Goal: Use online tool/utility: Utilize a website feature to perform a specific function

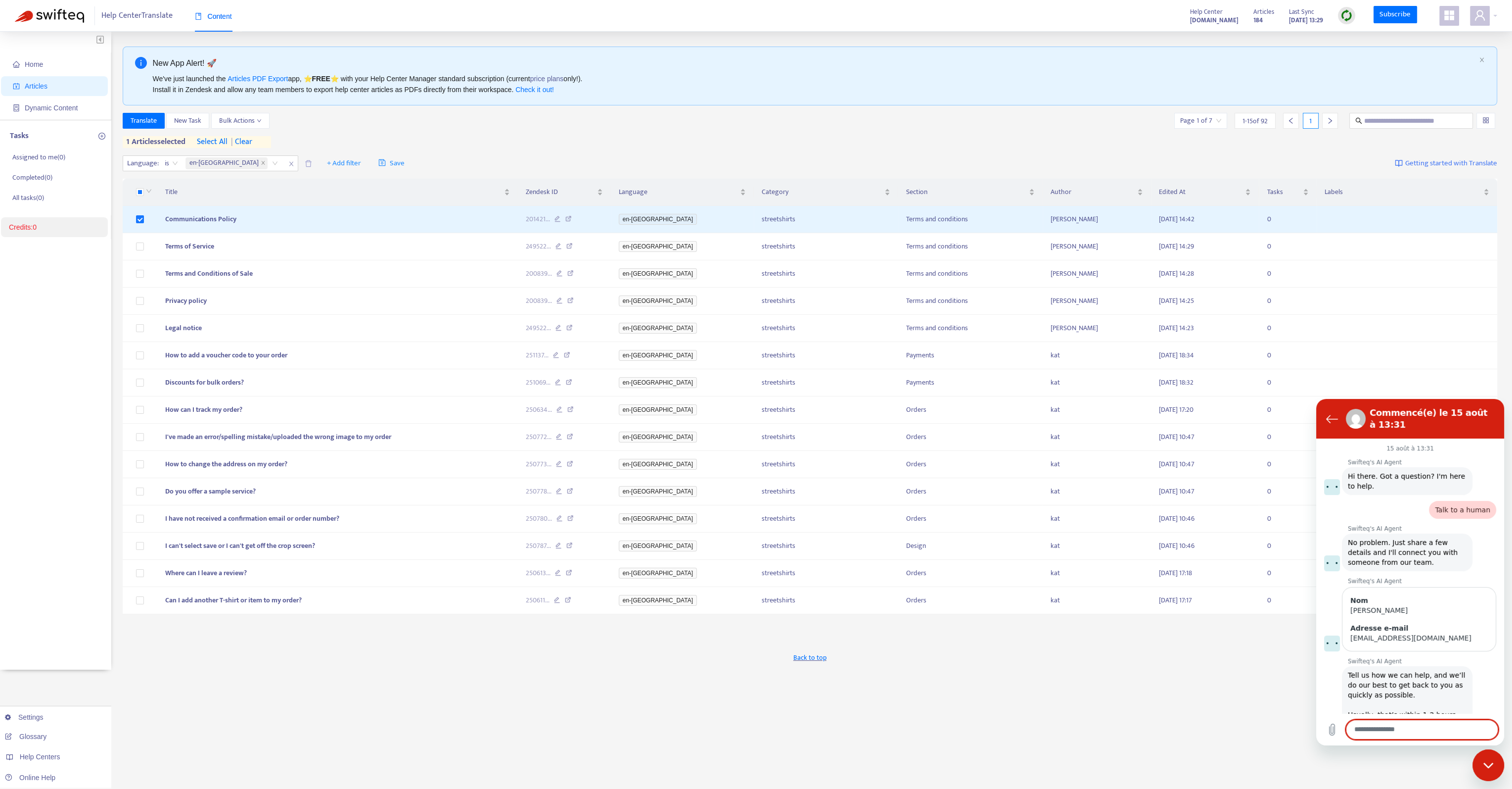
scroll to position [607, 0]
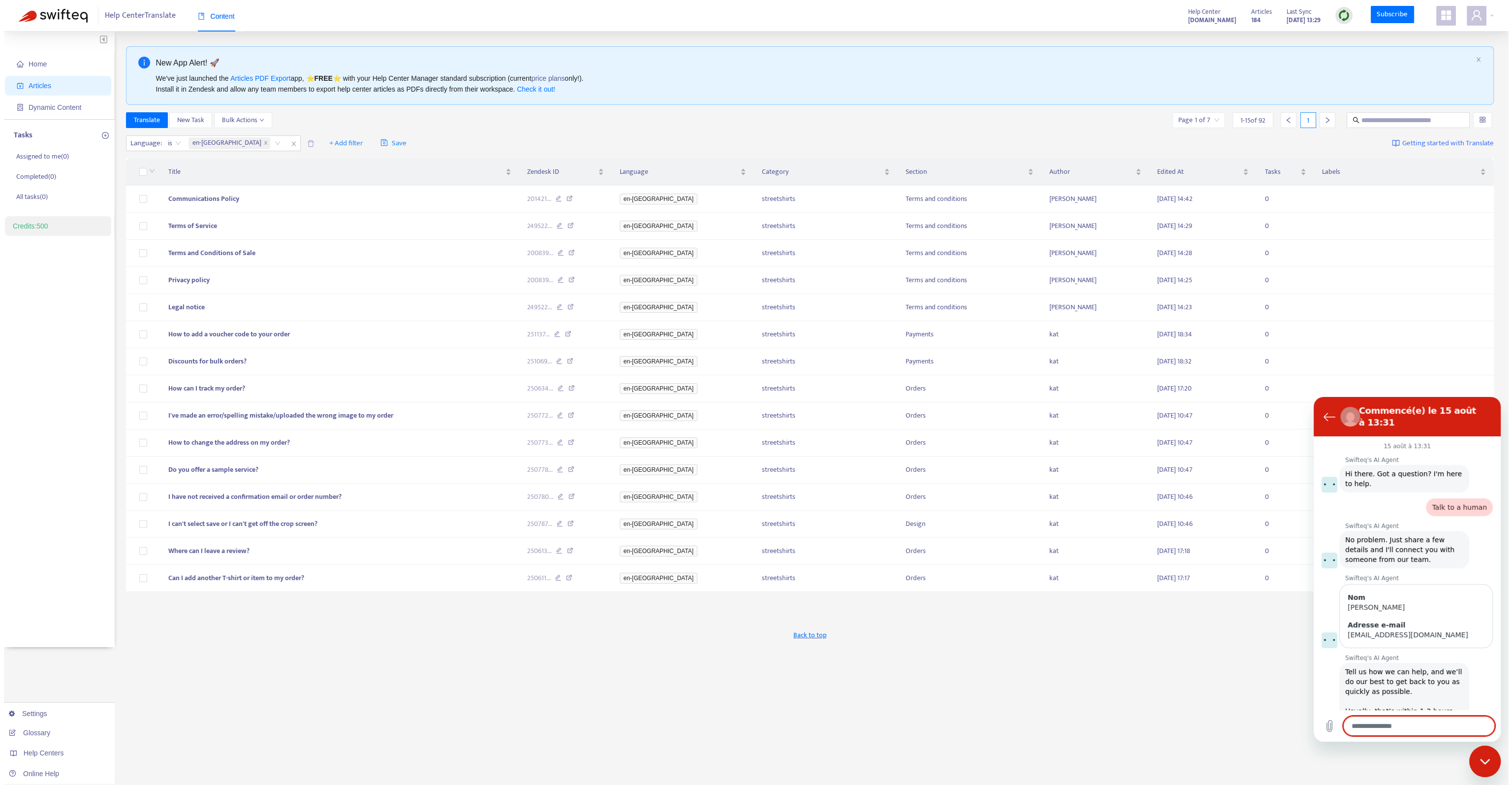
scroll to position [604, 0]
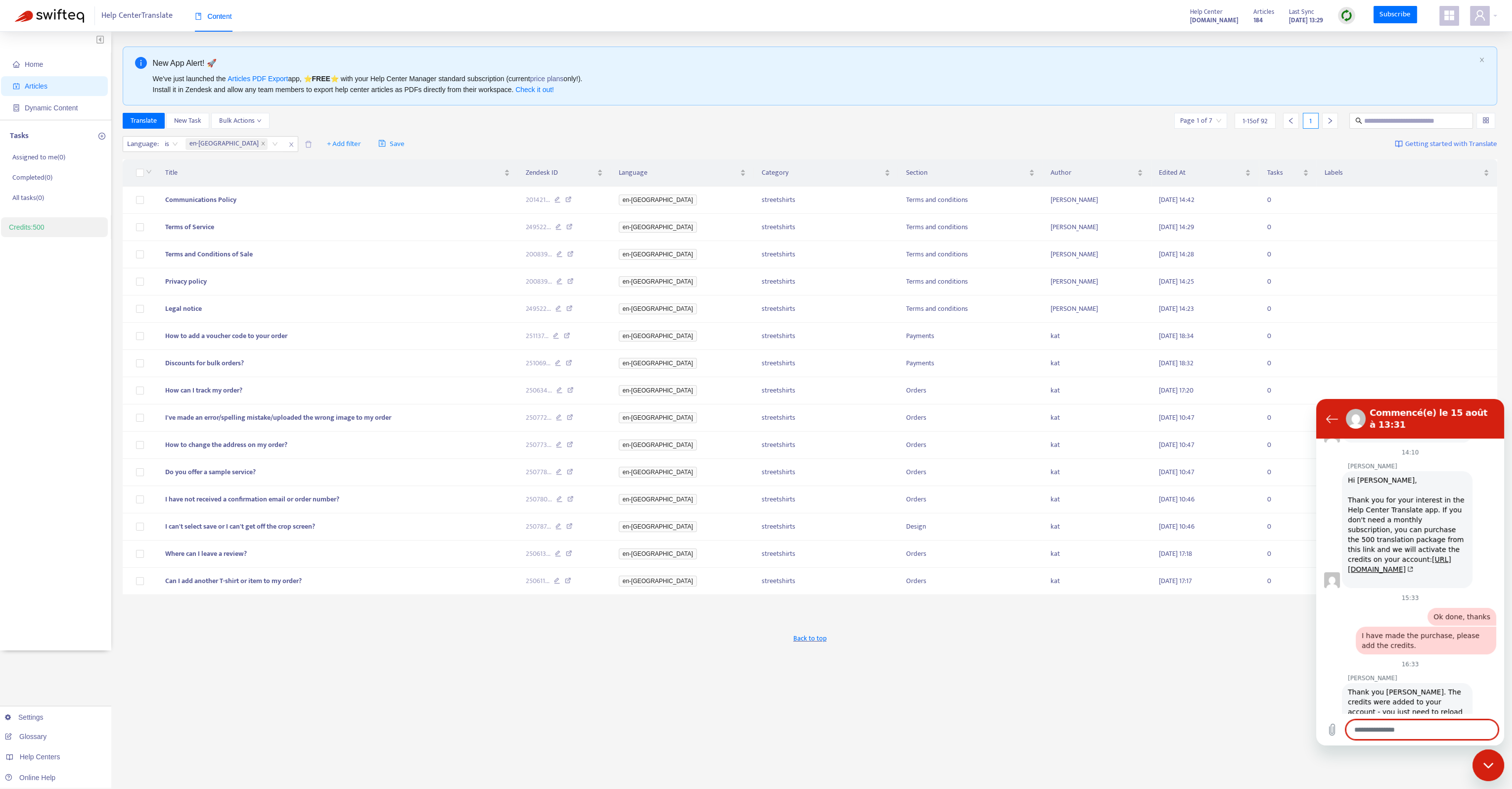
click at [1497, 765] on div "Fermer la fenêtre de messagerie" at bounding box center [1488, 765] width 29 height 30
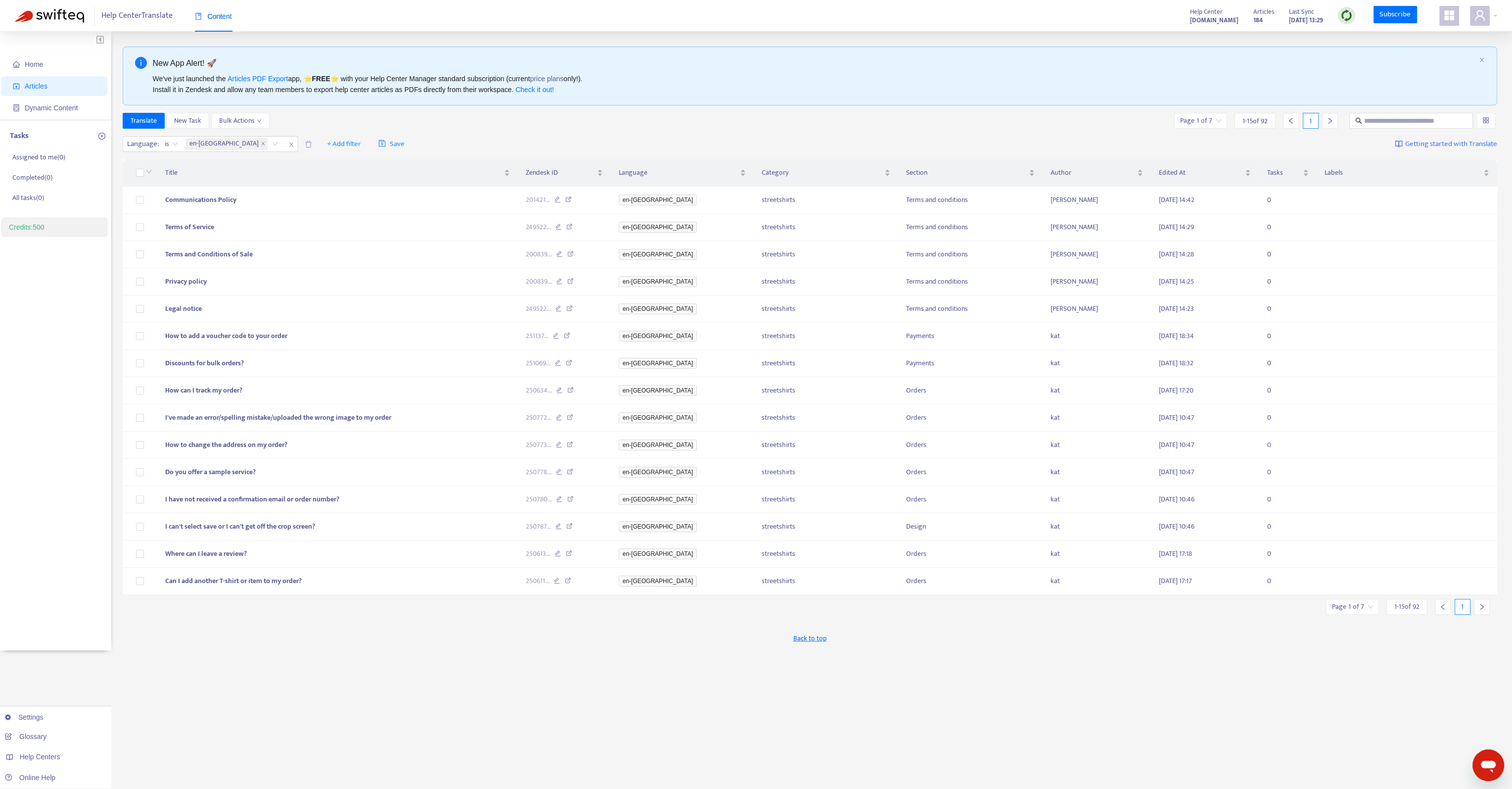
click at [1396, 605] on span "1 - 15 of 92" at bounding box center [1407, 607] width 25 height 11
click at [1363, 605] on input "search" at bounding box center [1353, 606] width 41 height 15
click at [1340, 659] on span "15" at bounding box center [1329, 655] width 63 height 15
click at [1322, 741] on div "50" at bounding box center [1386, 738] width 172 height 11
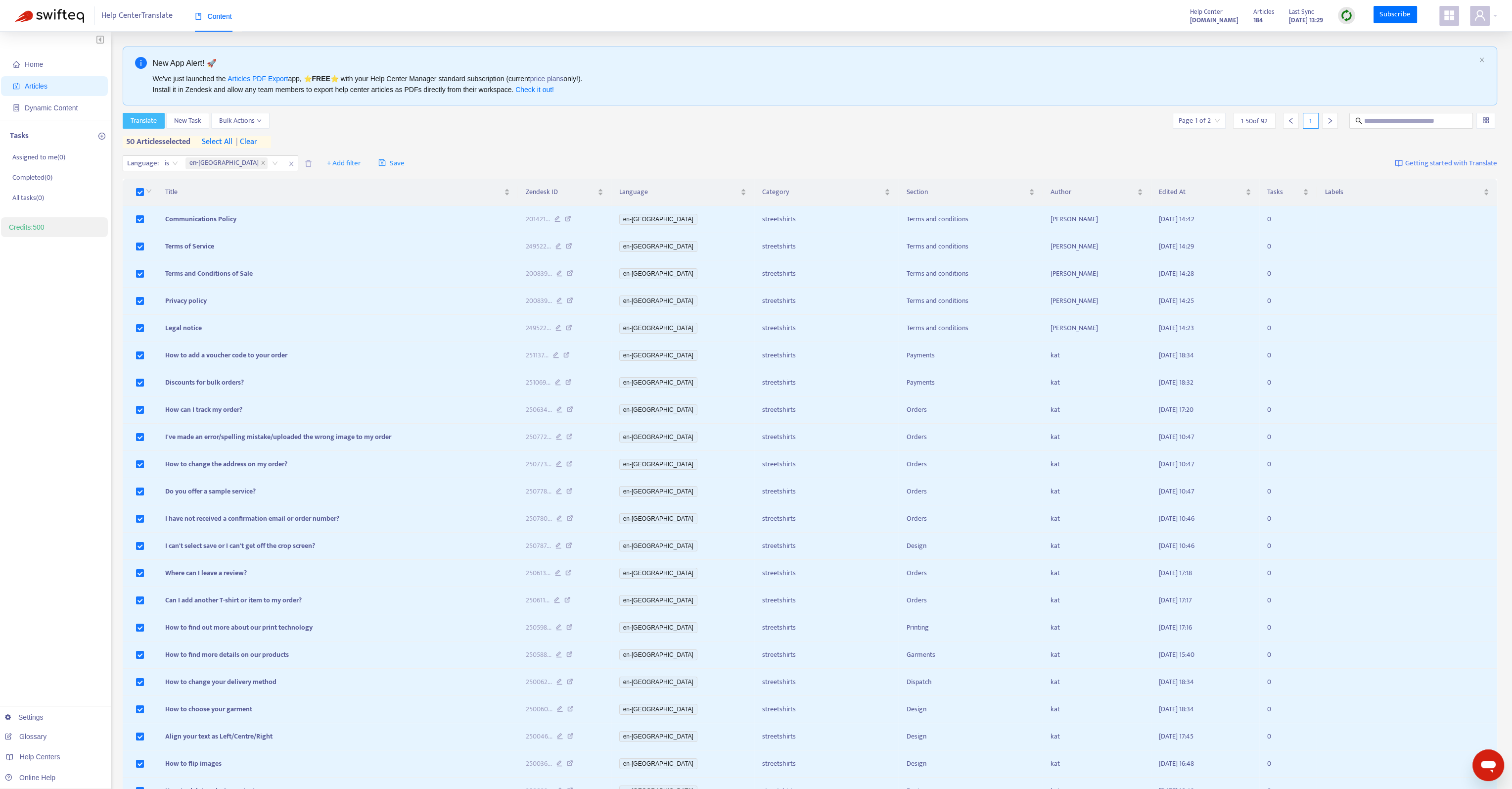
click at [151, 125] on span "Translate" at bounding box center [143, 120] width 26 height 11
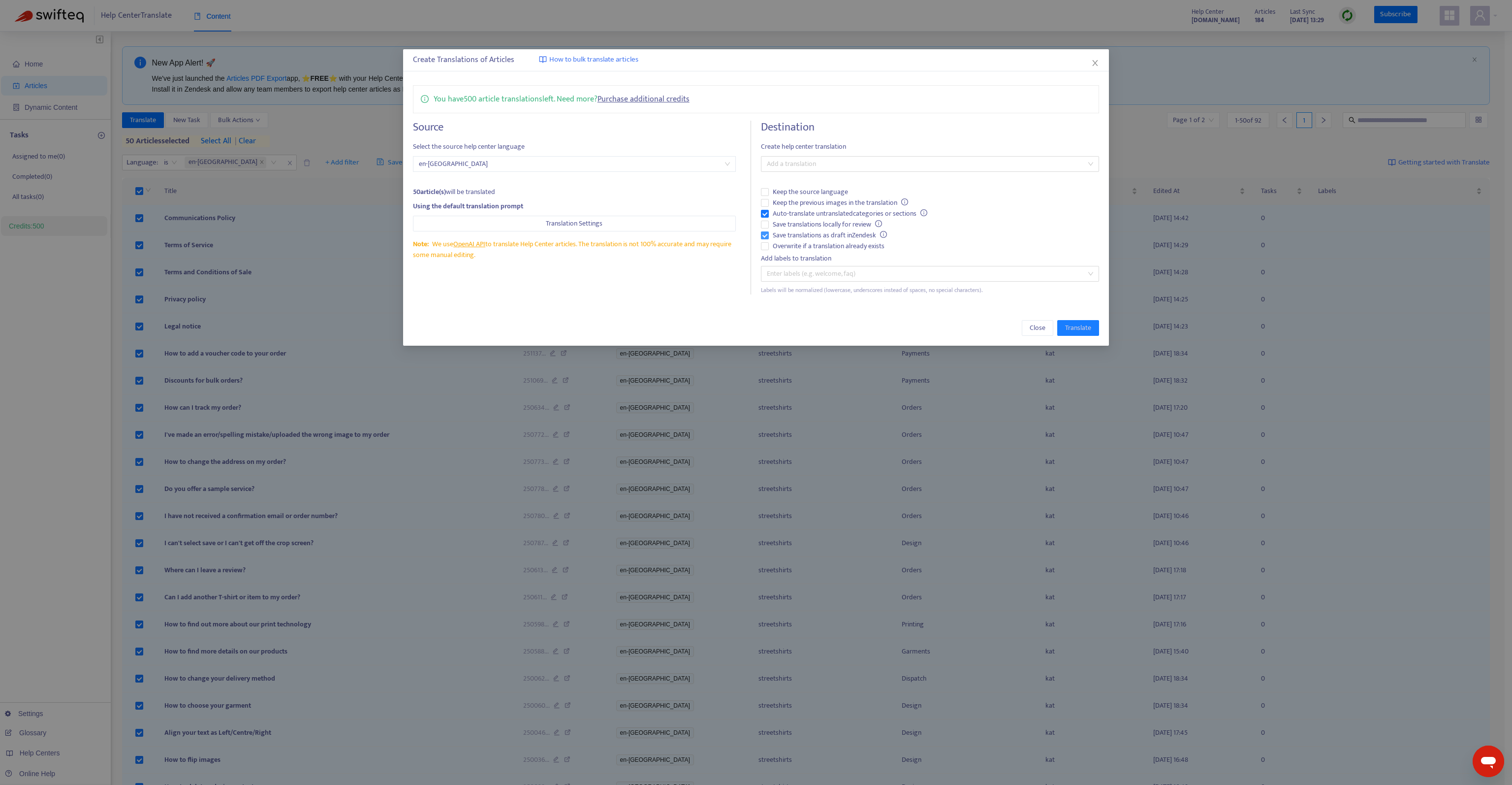
click at [865, 239] on span "Save translations as draft in Zendesk" at bounding box center [830, 235] width 122 height 11
click at [866, 166] on div at bounding box center [925, 164] width 323 height 12
click at [815, 185] on div "Select all" at bounding box center [930, 183] width 322 height 11
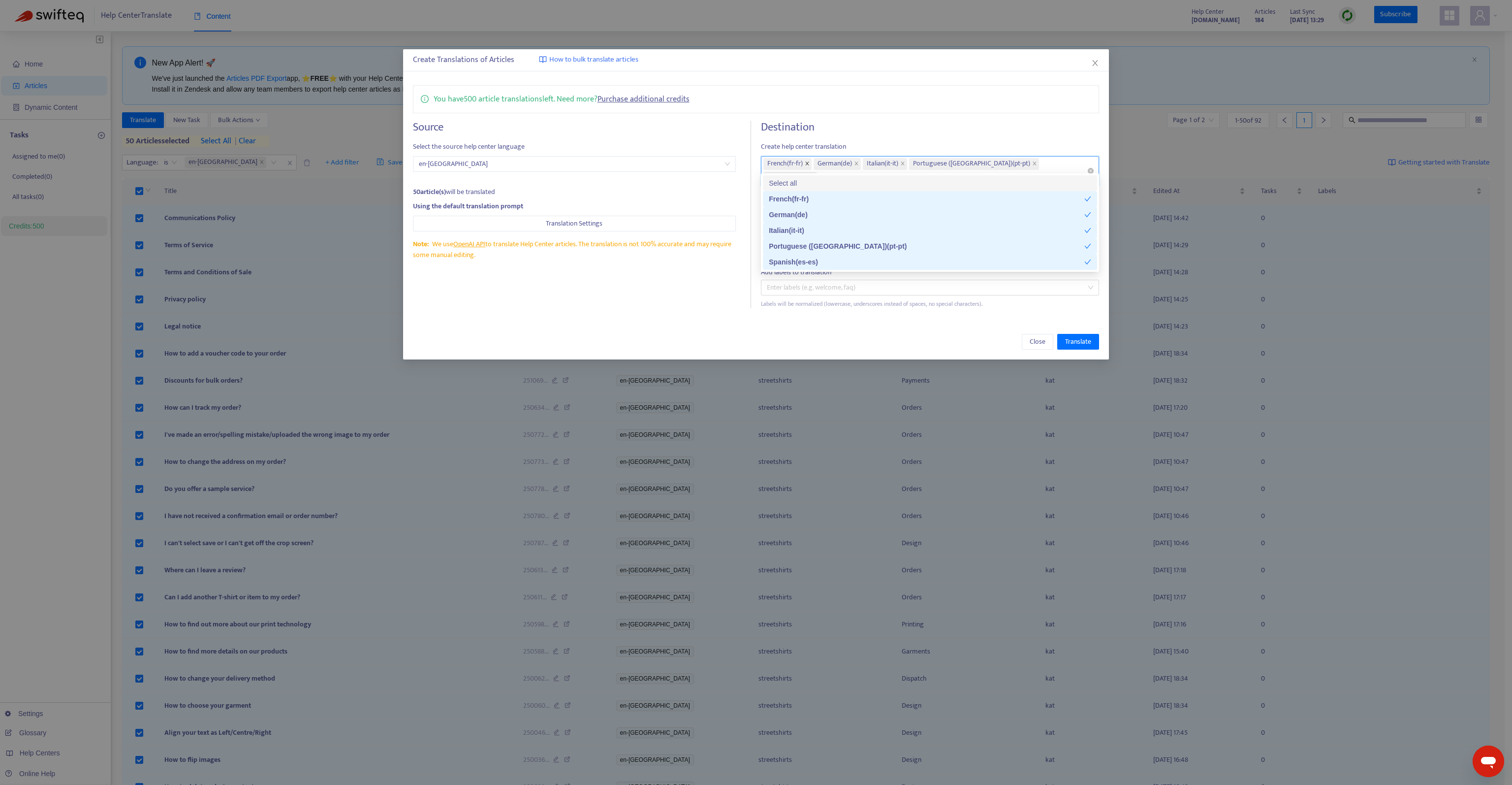
click at [809, 166] on span at bounding box center [807, 164] width 5 height 12
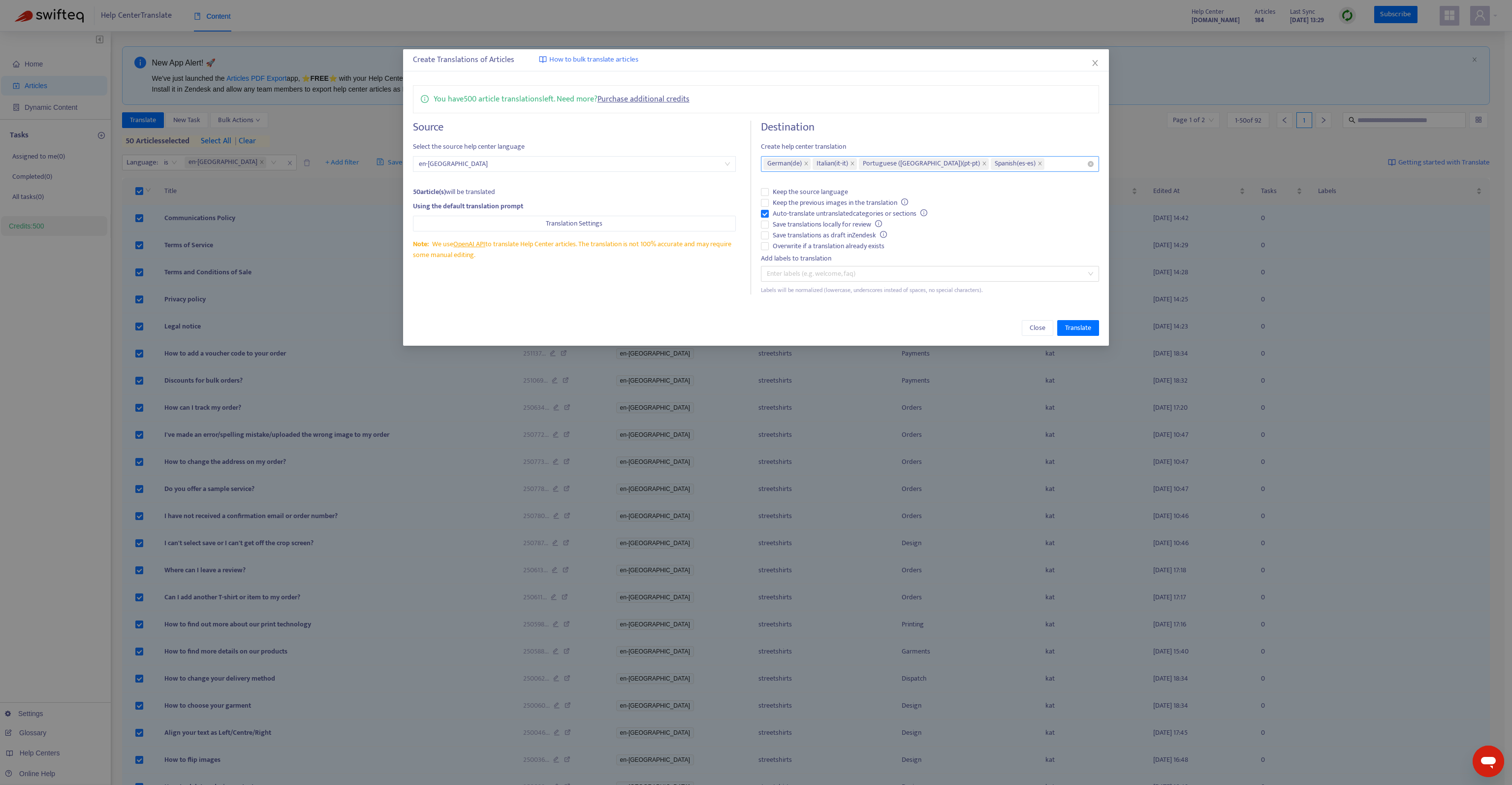
click at [879, 121] on h4 "Destination" at bounding box center [930, 127] width 338 height 14
click at [1073, 329] on span "Translate" at bounding box center [1078, 328] width 26 height 11
click at [1072, 328] on span "Translate" at bounding box center [1078, 328] width 26 height 11
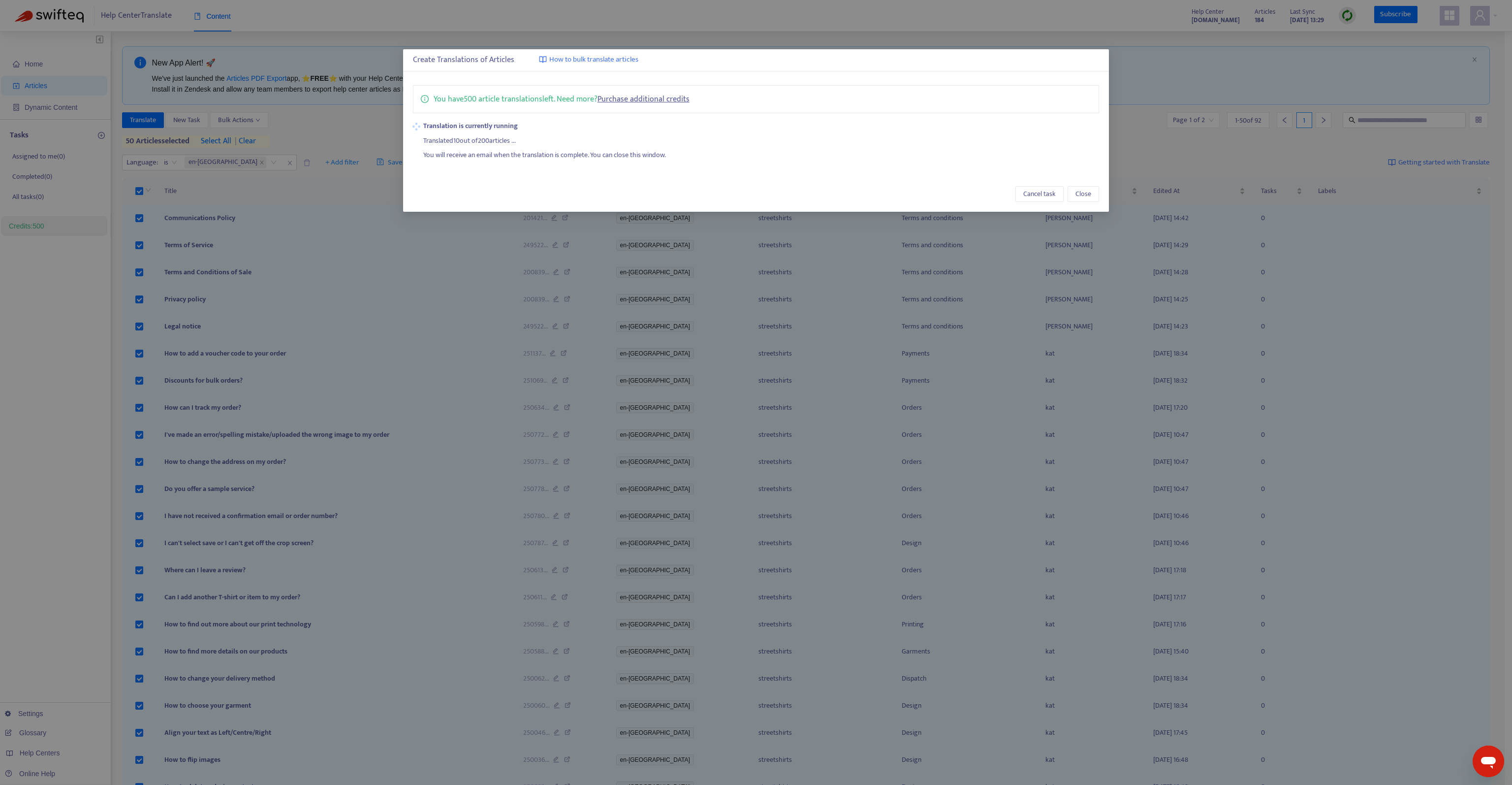
type textarea "*"
